Goal: Task Accomplishment & Management: Manage account settings

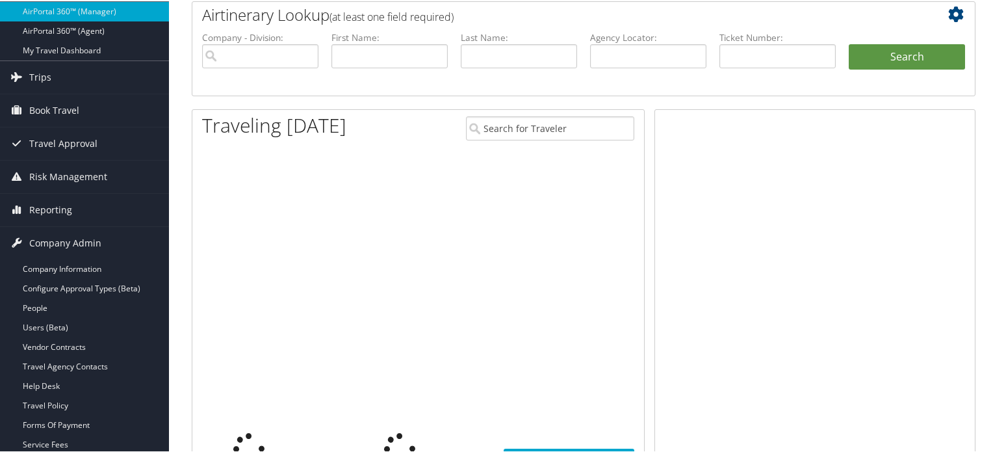
scroll to position [65, 0]
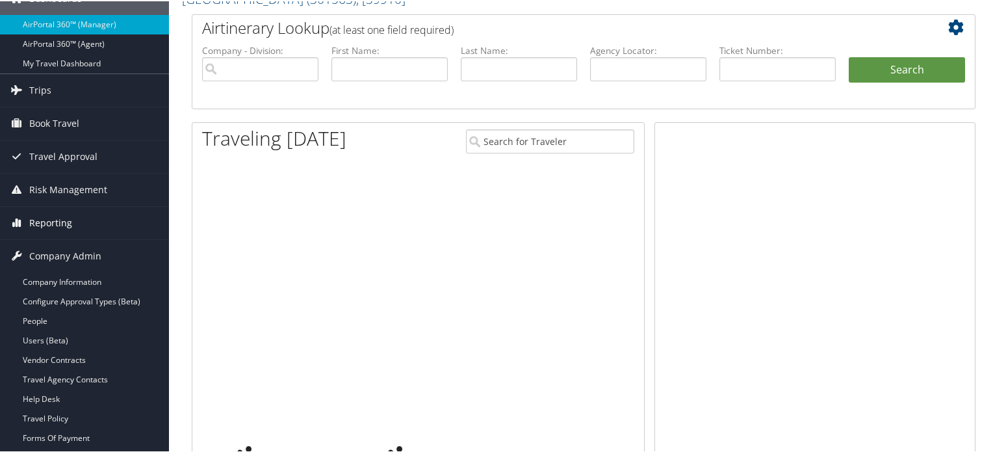
click at [53, 222] on span "Reporting" at bounding box center [50, 221] width 43 height 33
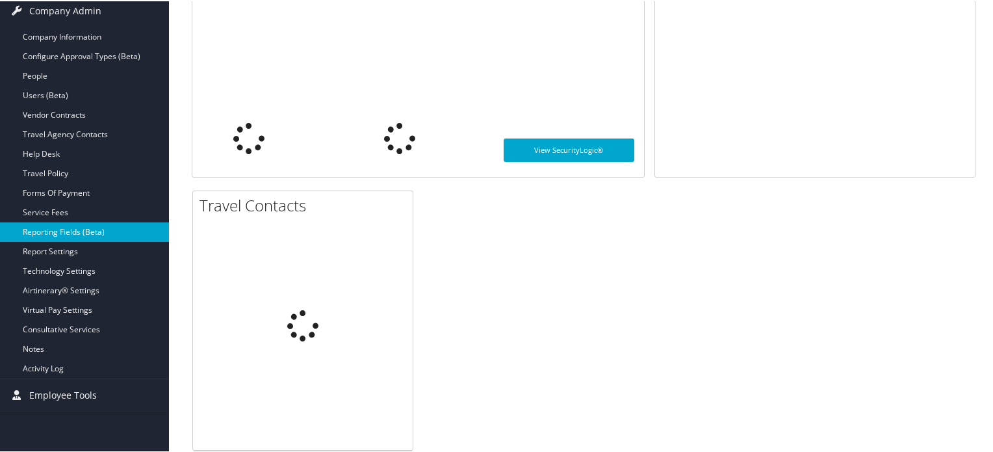
scroll to position [390, 0]
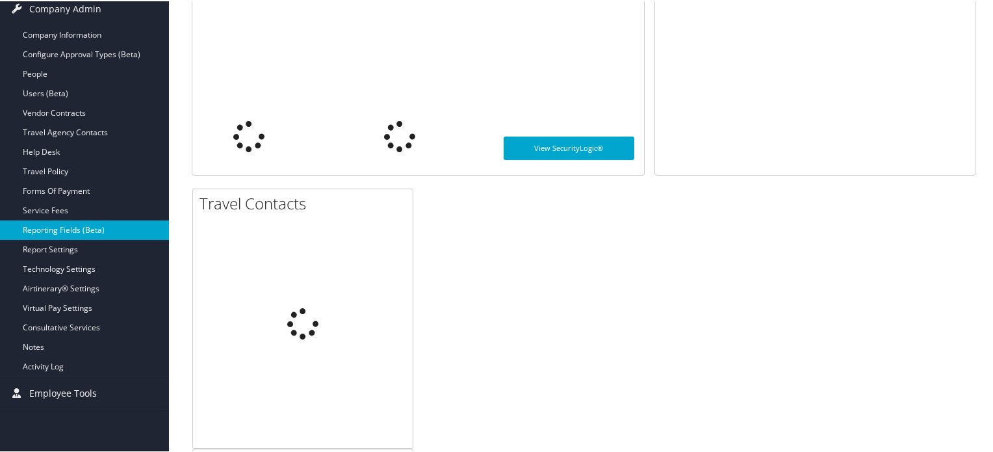
click at [66, 227] on link "Reporting Fields (Beta)" at bounding box center [84, 229] width 169 height 20
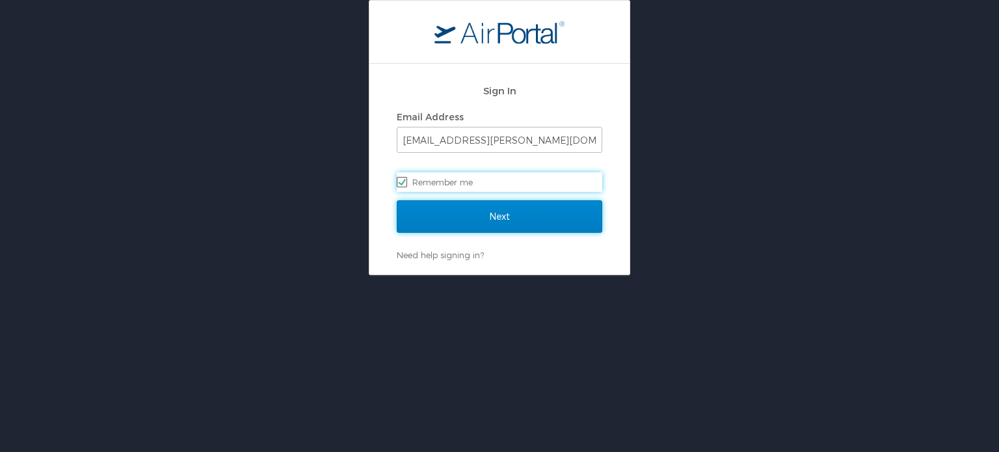
click at [459, 213] on input "Next" at bounding box center [499, 216] width 205 height 33
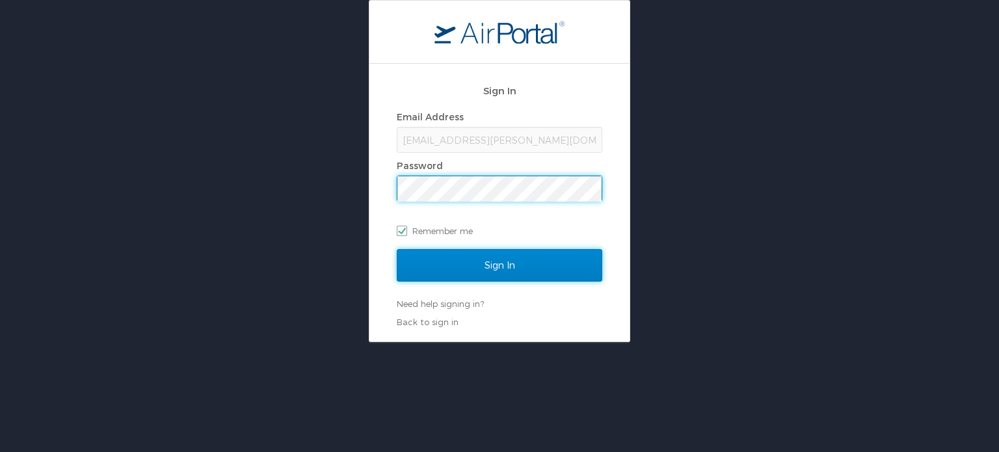
click at [480, 272] on input "Sign In" at bounding box center [499, 265] width 205 height 33
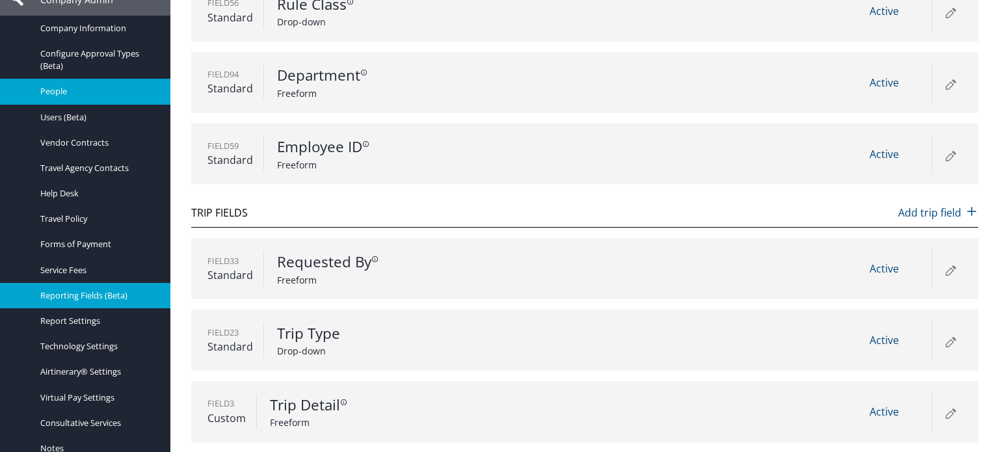
scroll to position [260, 0]
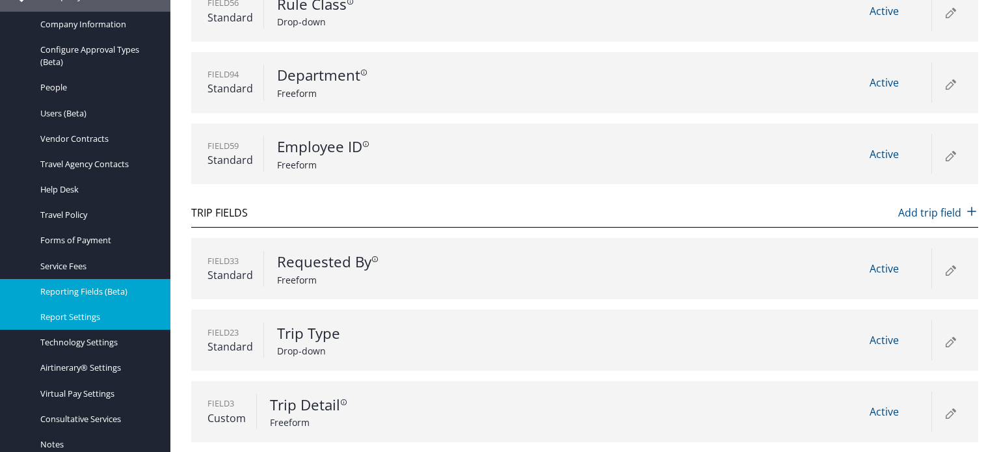
click at [82, 321] on span "Report Settings" at bounding box center [97, 317] width 114 height 12
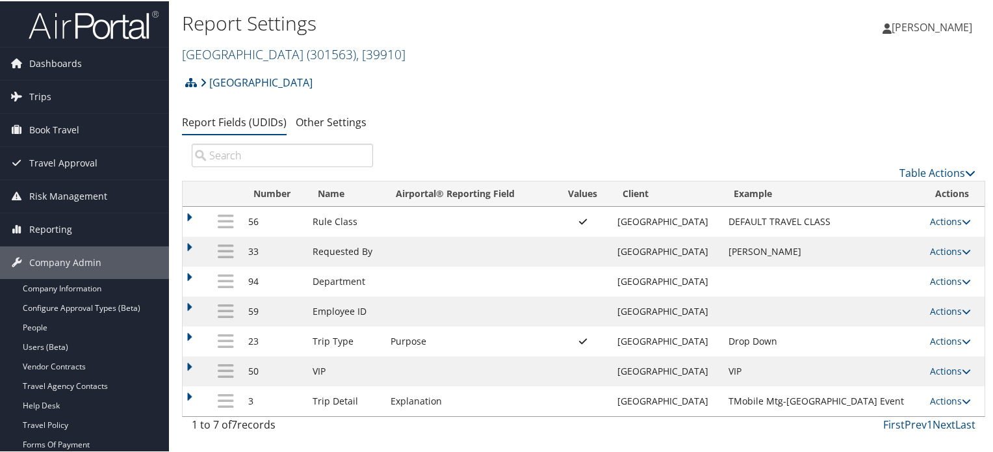
click at [356, 56] on span ", [ 39910 ]" at bounding box center [380, 53] width 49 height 18
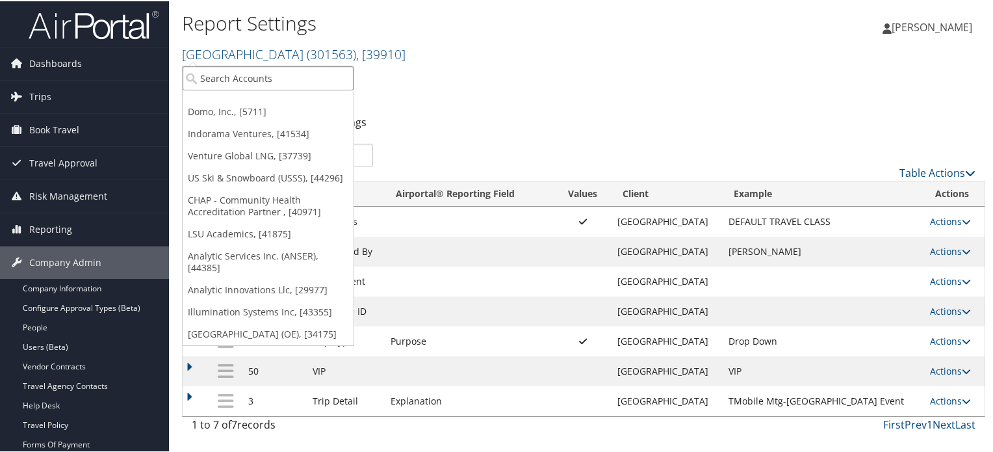
click at [317, 78] on input "search" at bounding box center [268, 77] width 171 height 24
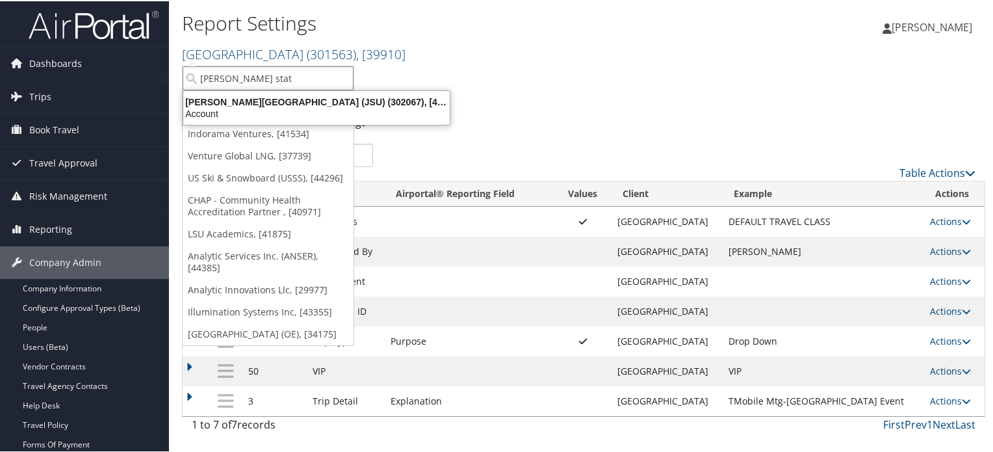
type input "jackson state"
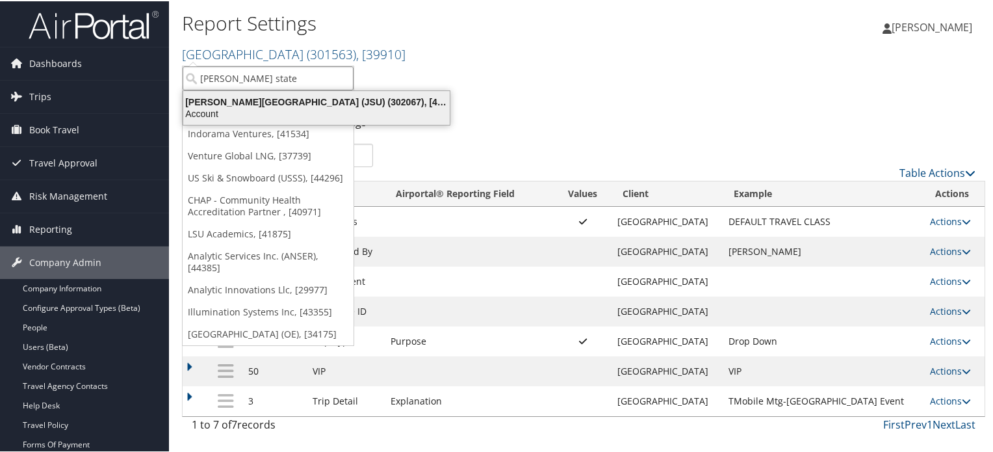
click at [263, 101] on div "Jackson State University (JSU) (302067), [45912]" at bounding box center [317, 101] width 282 height 12
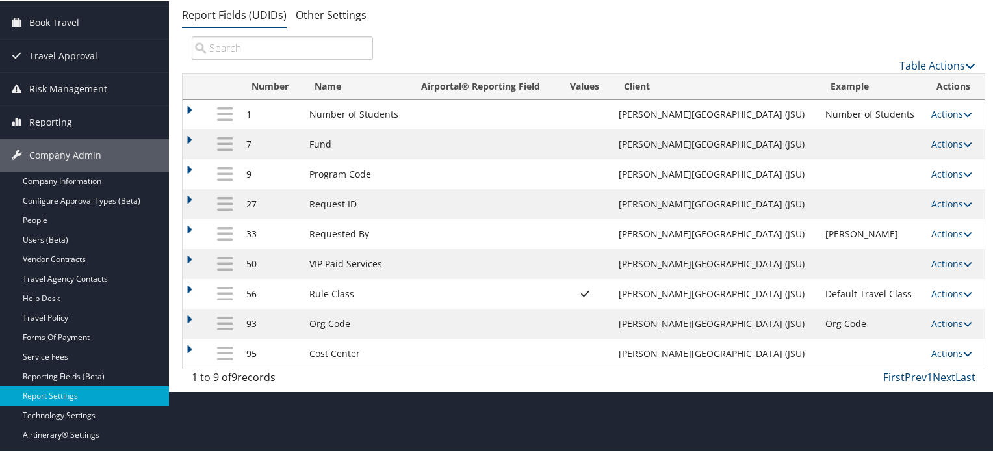
scroll to position [130, 0]
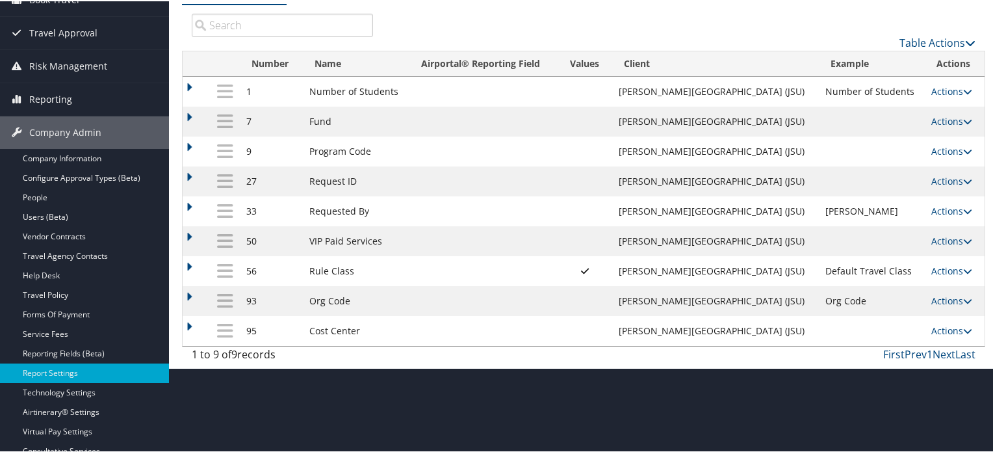
click at [188, 119] on td at bounding box center [196, 120] width 27 height 30
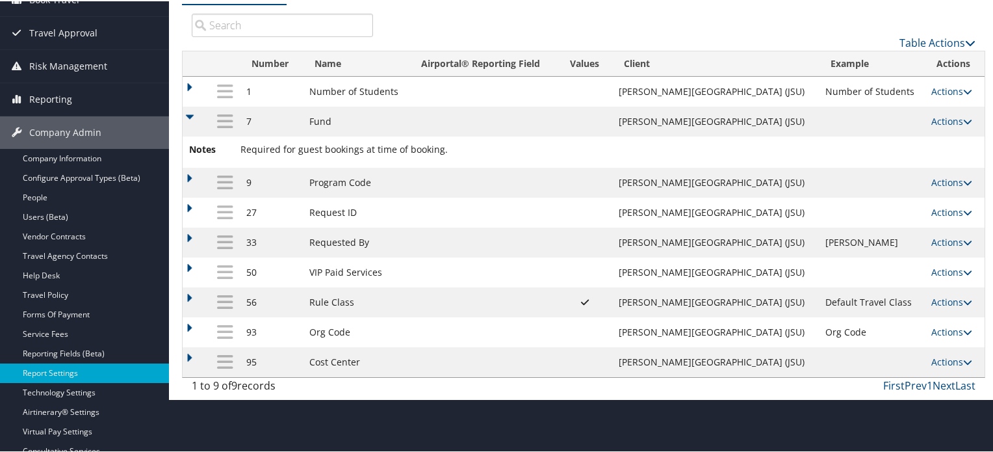
click at [188, 119] on td at bounding box center [196, 120] width 27 height 30
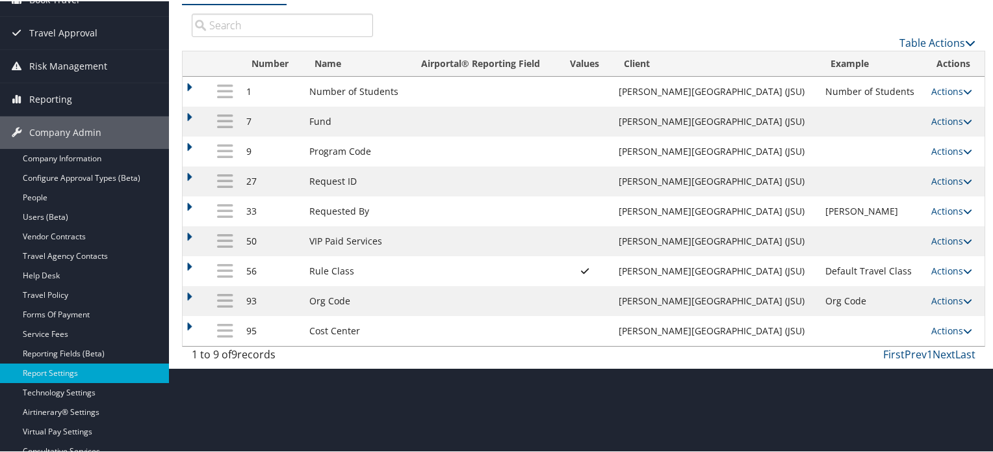
click at [187, 148] on td at bounding box center [196, 150] width 27 height 30
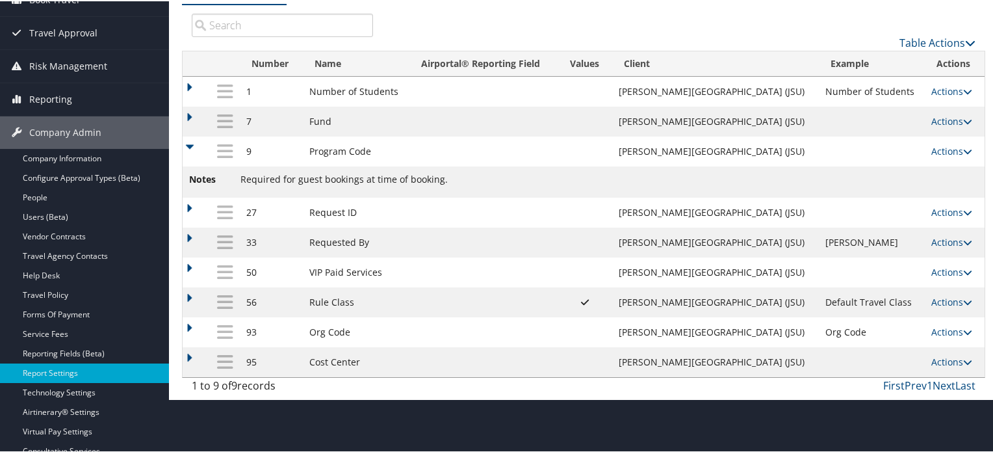
click at [185, 205] on td at bounding box center [196, 211] width 27 height 30
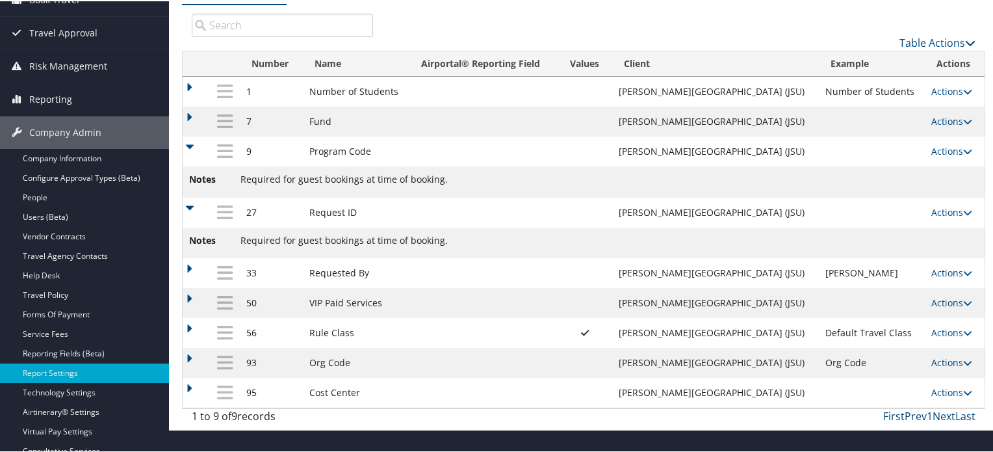
click at [185, 205] on td at bounding box center [196, 211] width 27 height 30
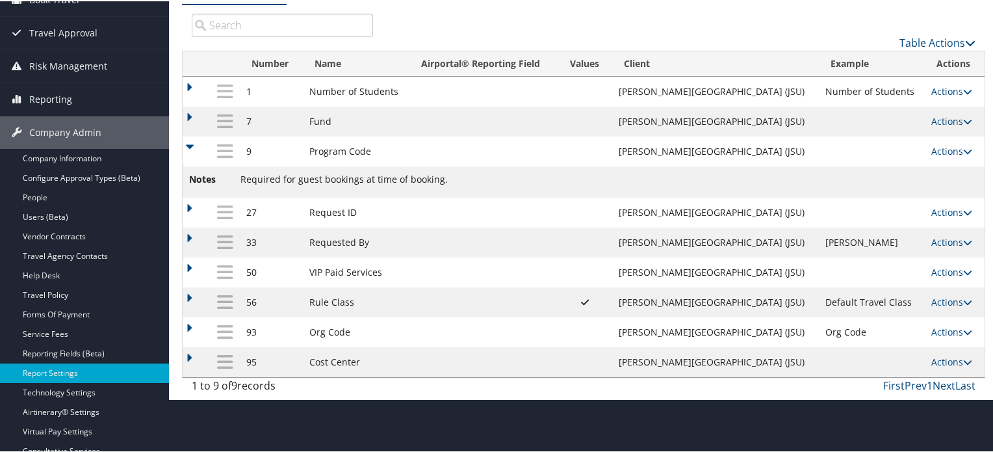
click at [192, 239] on td at bounding box center [196, 241] width 27 height 30
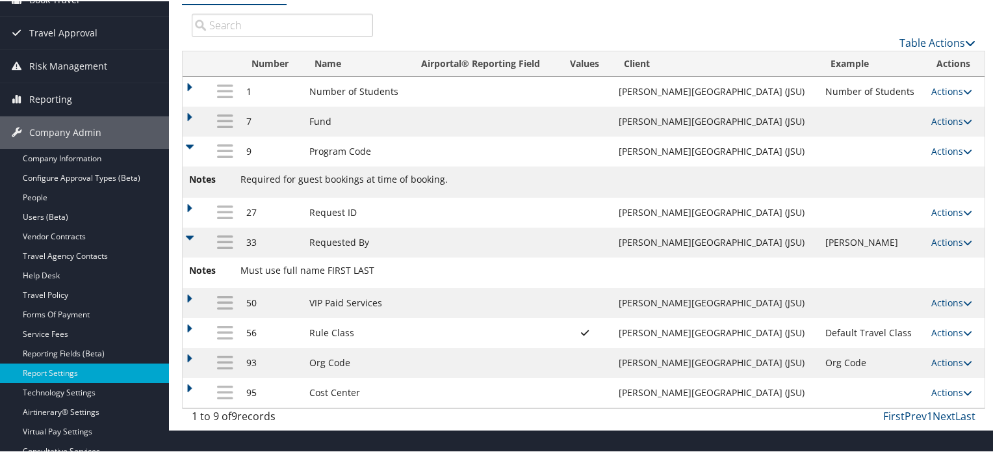
click at [192, 239] on td at bounding box center [196, 241] width 27 height 30
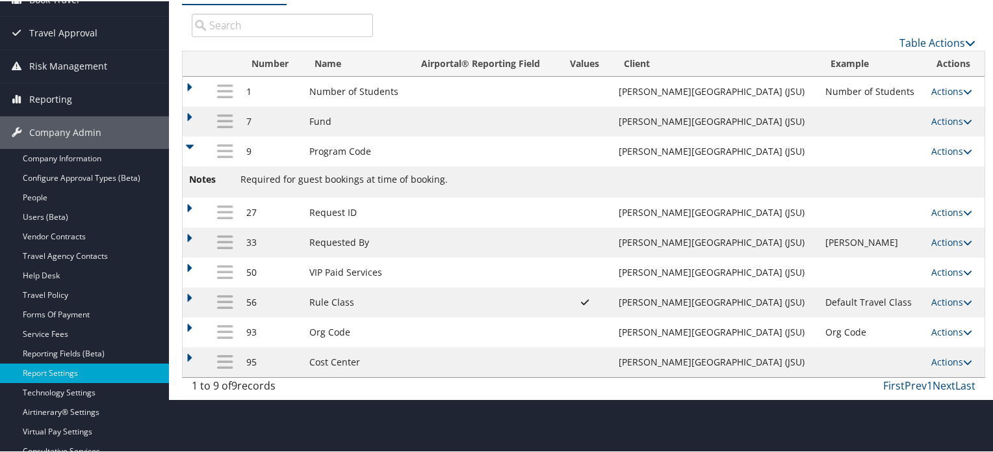
click at [190, 265] on td at bounding box center [196, 271] width 27 height 30
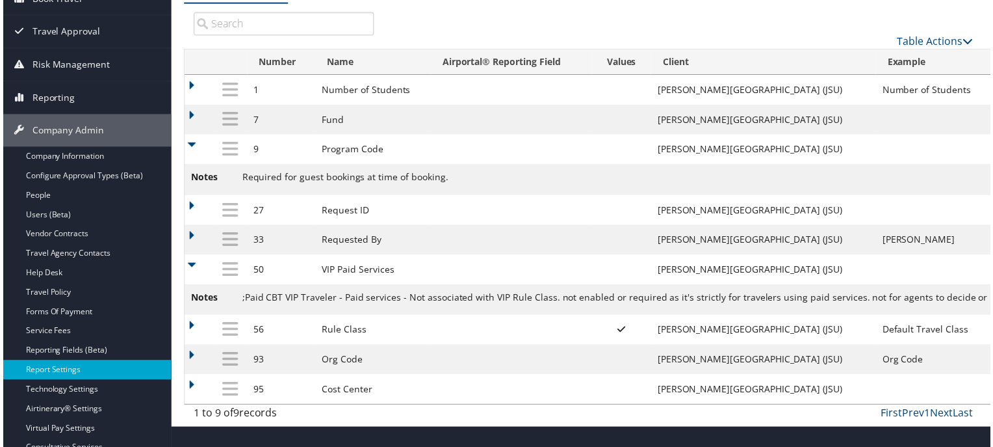
click at [189, 266] on td at bounding box center [197, 271] width 29 height 30
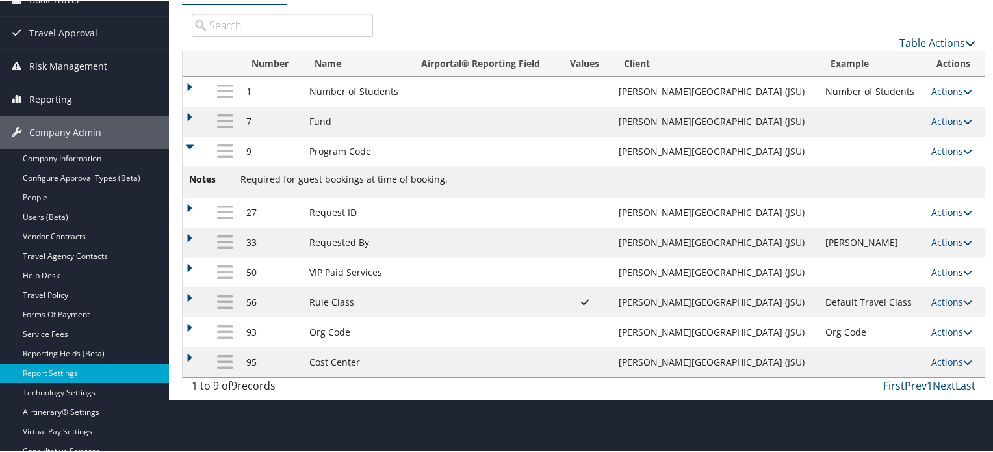
click at [190, 205] on td at bounding box center [196, 211] width 27 height 30
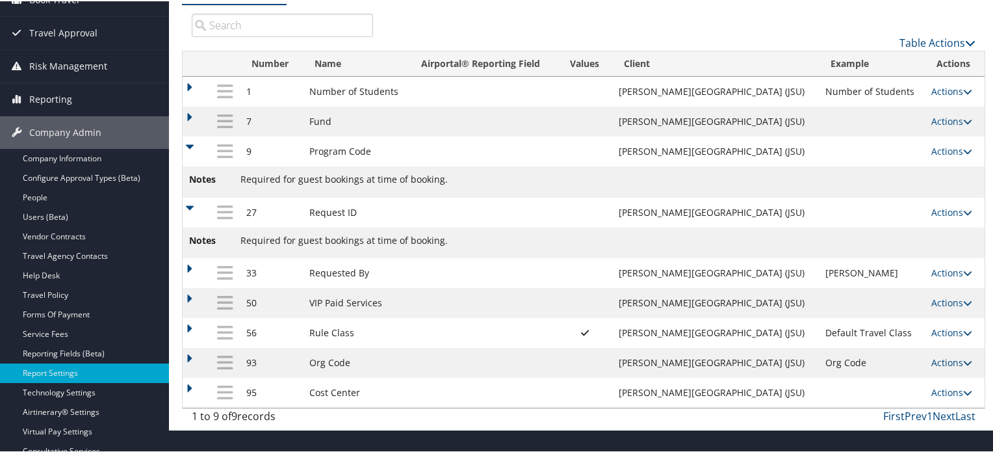
click at [186, 116] on td at bounding box center [196, 120] width 27 height 30
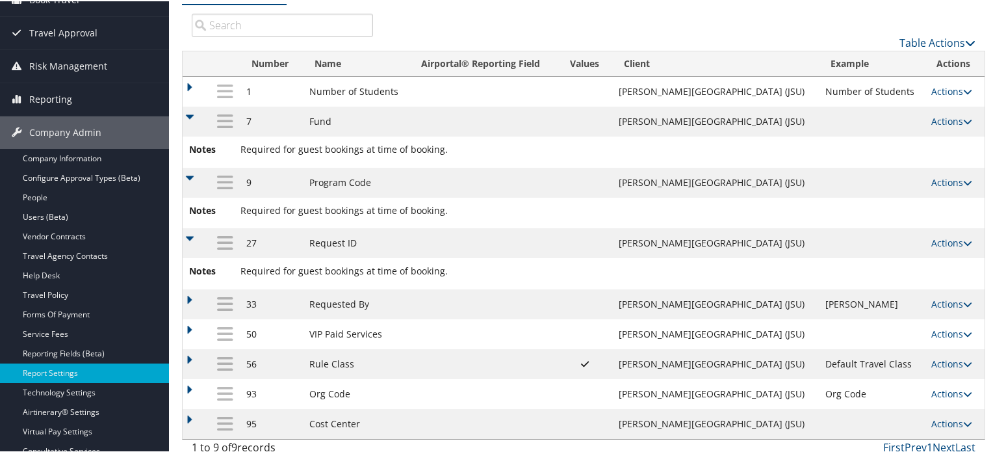
click at [192, 86] on td at bounding box center [196, 90] width 27 height 30
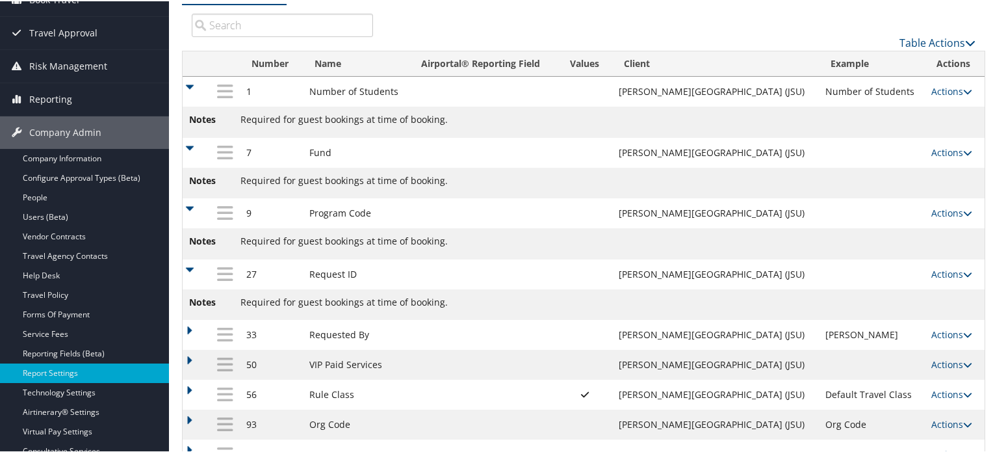
click at [192, 86] on td at bounding box center [196, 90] width 27 height 30
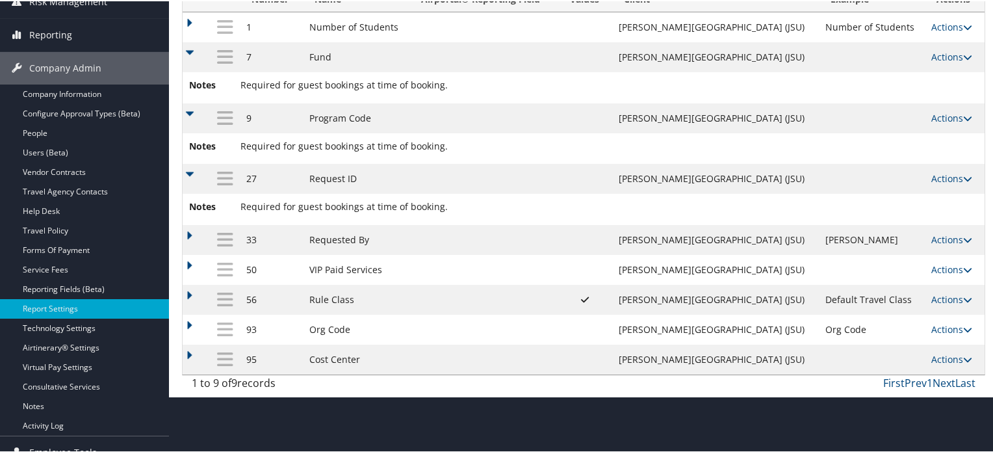
scroll to position [195, 0]
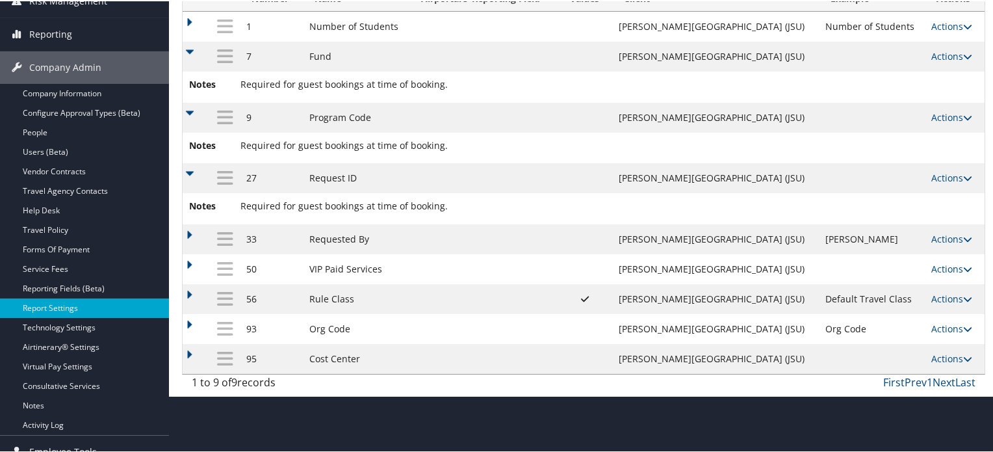
click at [187, 324] on td at bounding box center [196, 328] width 27 height 30
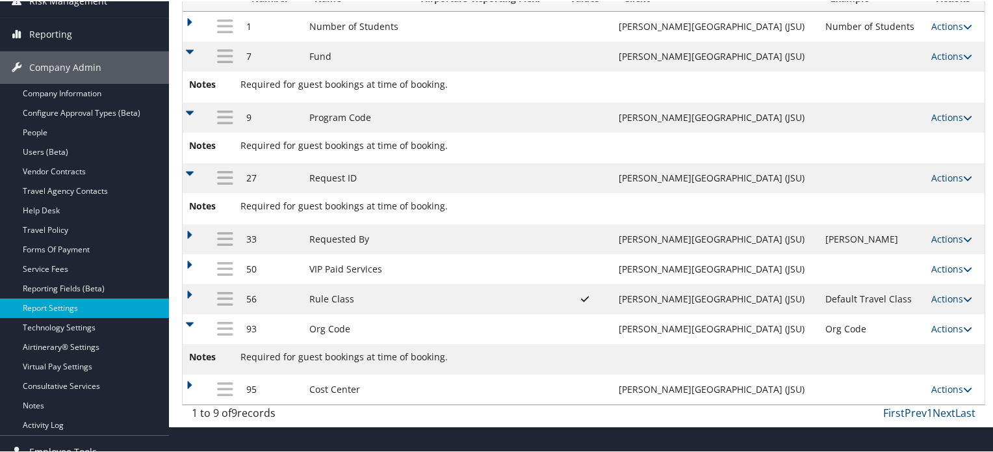
click at [187, 324] on td at bounding box center [196, 328] width 27 height 30
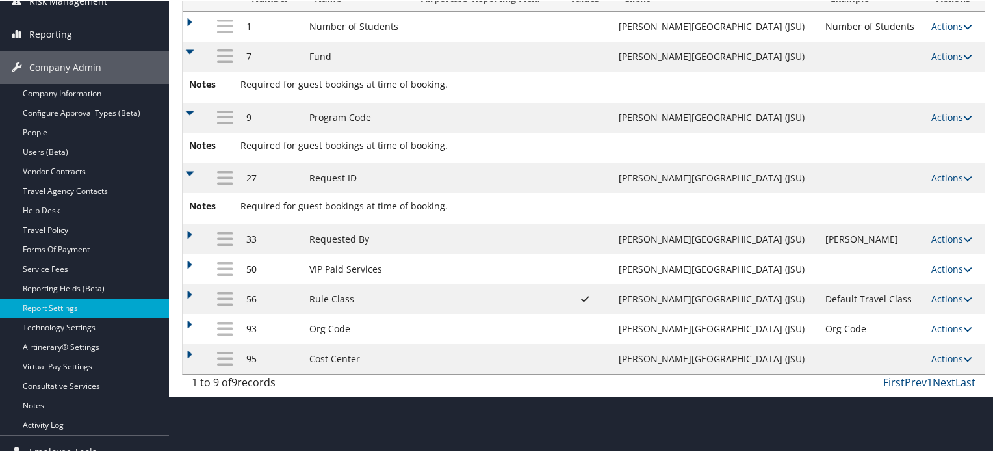
click at [187, 233] on td at bounding box center [196, 238] width 27 height 30
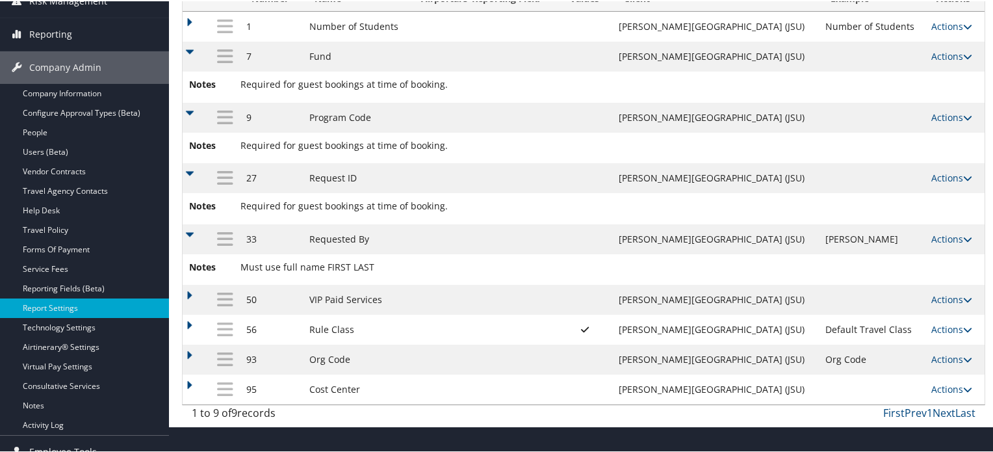
click at [189, 296] on td at bounding box center [196, 298] width 27 height 30
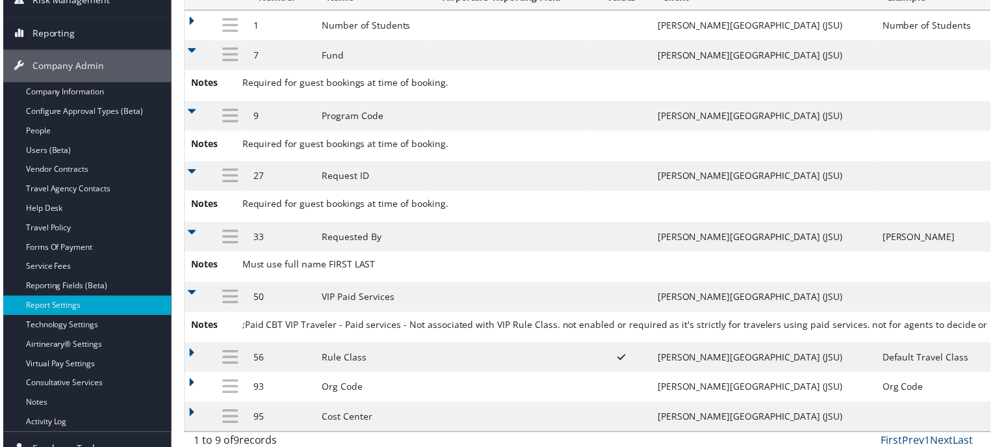
click at [189, 296] on td at bounding box center [197, 298] width 29 height 30
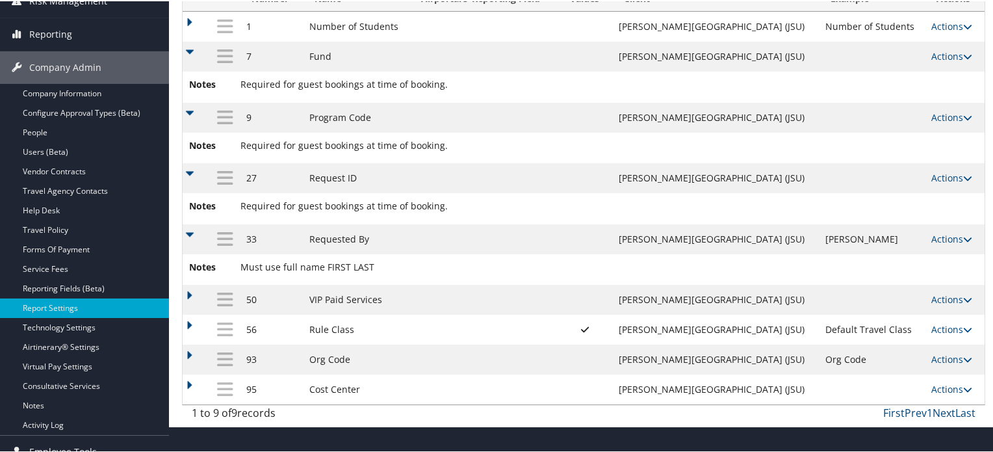
click at [190, 323] on td at bounding box center [196, 328] width 27 height 30
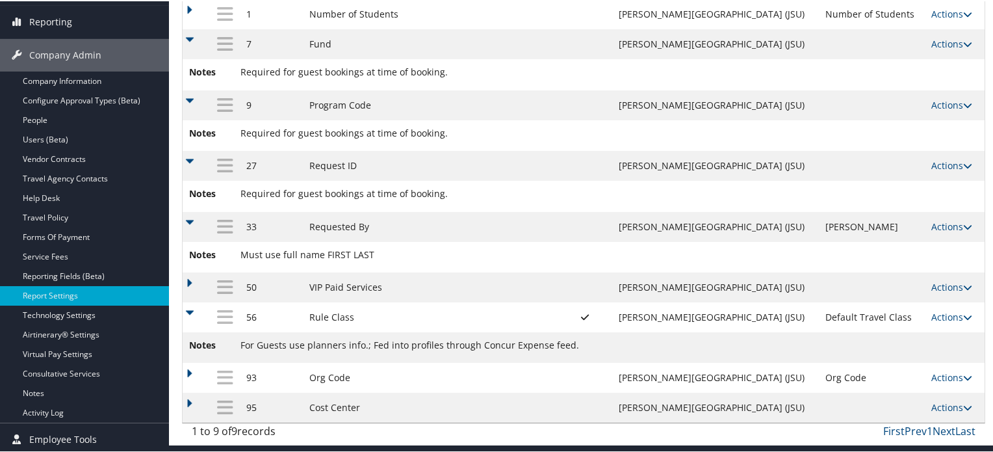
scroll to position [209, 0]
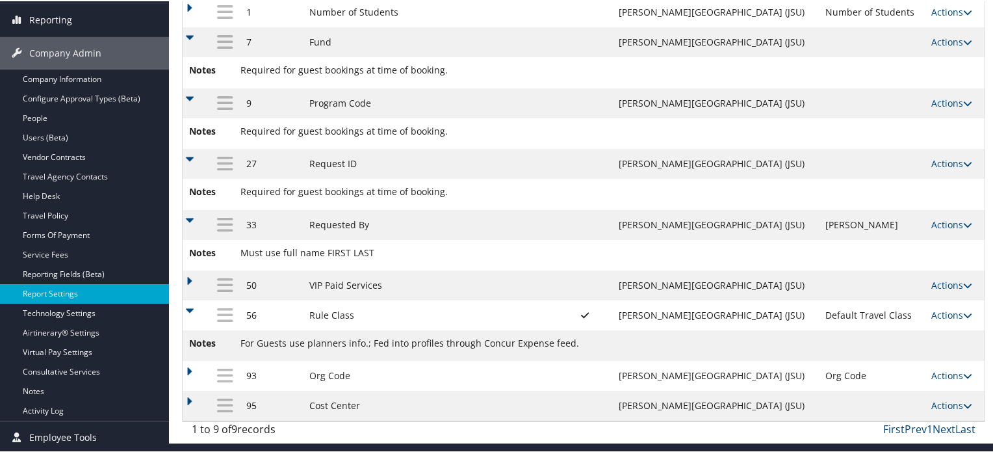
click at [194, 366] on td at bounding box center [196, 375] width 27 height 30
